Goal: Task Accomplishment & Management: Use online tool/utility

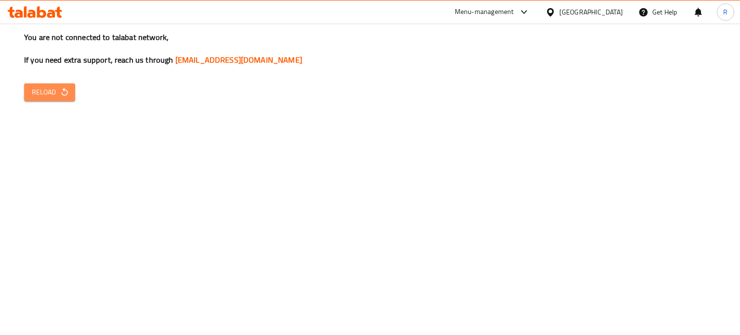
click at [54, 93] on span "Reload" at bounding box center [50, 92] width 36 height 12
click at [46, 95] on span "Reload" at bounding box center [50, 92] width 36 height 12
